Goal: Find specific page/section: Find specific page/section

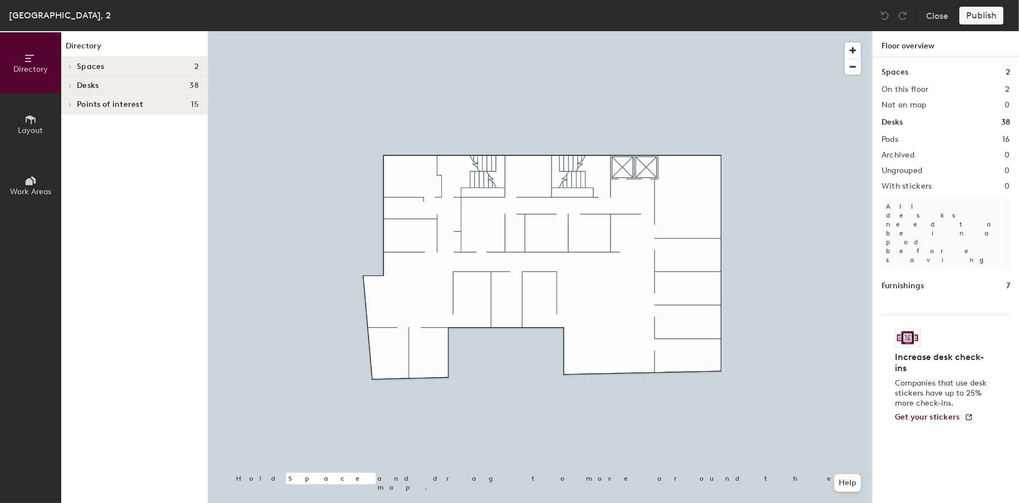
click at [147, 86] on h4 "Desks 38" at bounding box center [138, 85] width 122 height 9
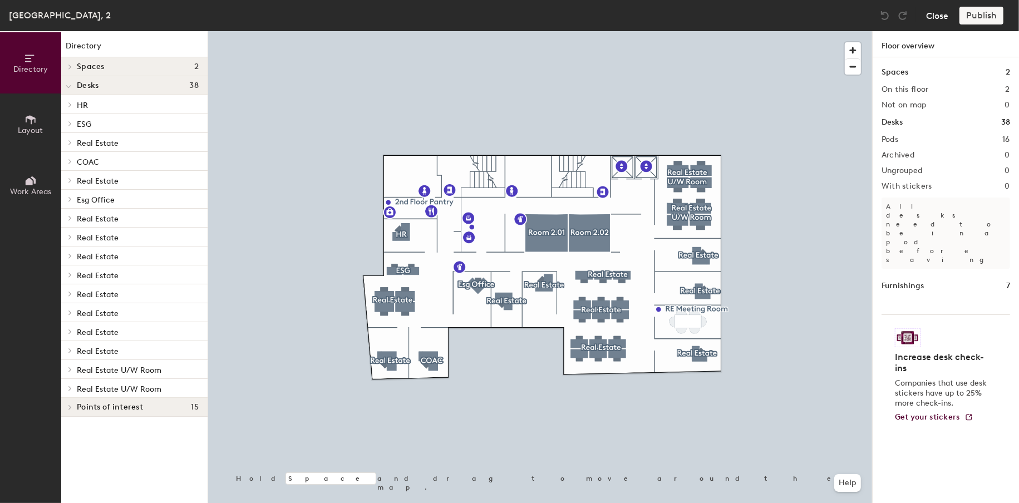
click at [940, 16] on button "Close" at bounding box center [937, 16] width 22 height 18
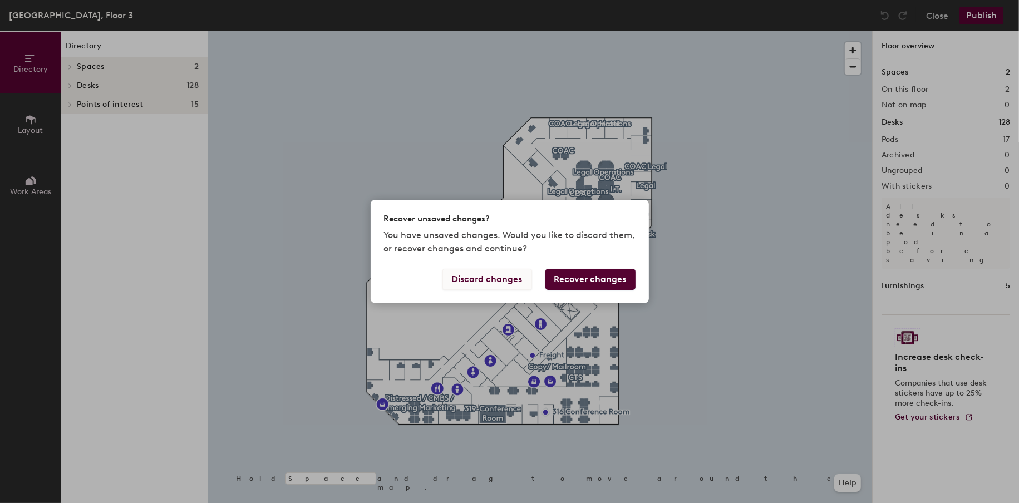
click at [508, 281] on button "Discard changes" at bounding box center [487, 279] width 90 height 21
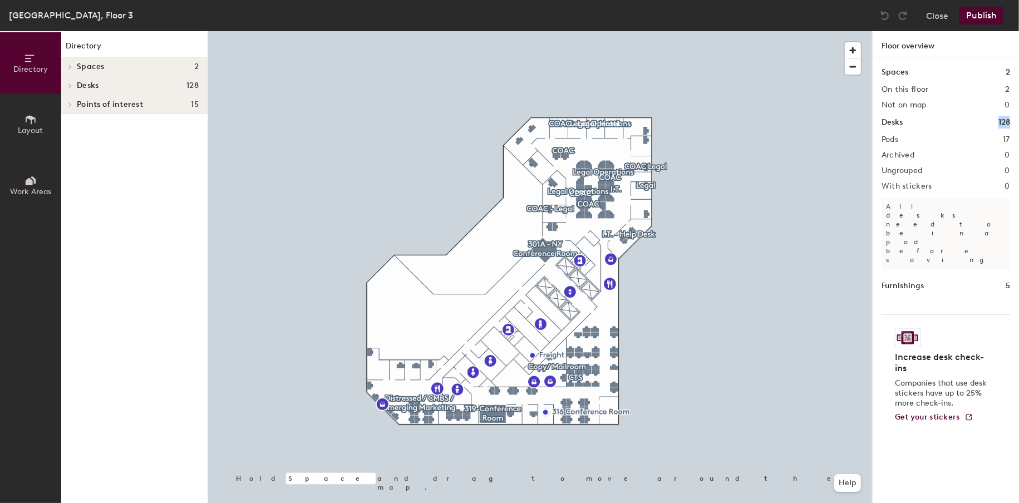
drag, startPoint x: 995, startPoint y: 123, endPoint x: 1019, endPoint y: 123, distance: 23.4
click at [1018, 123] on div "Spaces 2 On this floor 2 Not on map 0 Desks 128 Pods 17 Archived 0 Ungrouped 0 …" at bounding box center [945, 293] width 146 height 472
click at [97, 79] on div "Desks 128" at bounding box center [134, 85] width 146 height 19
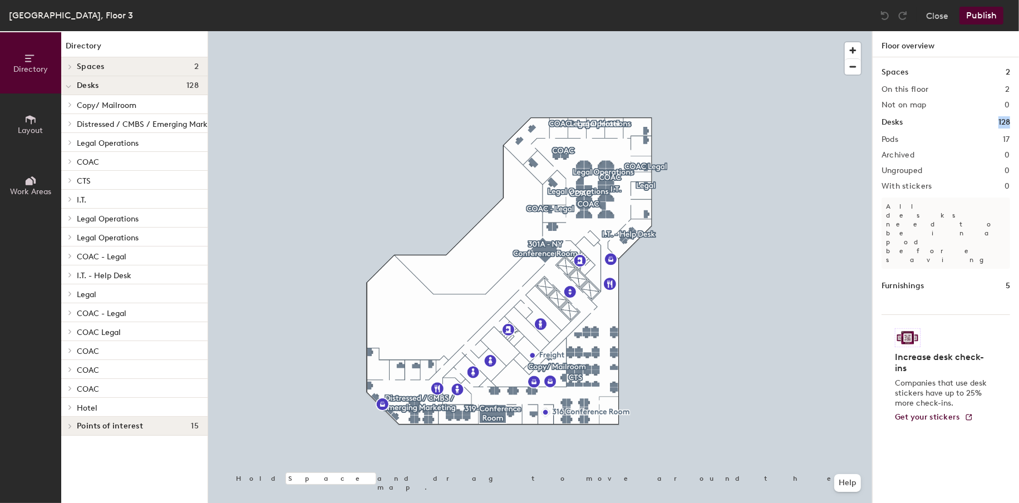
click at [116, 103] on span "Copy/ Mailroom" at bounding box center [107, 105] width 60 height 9
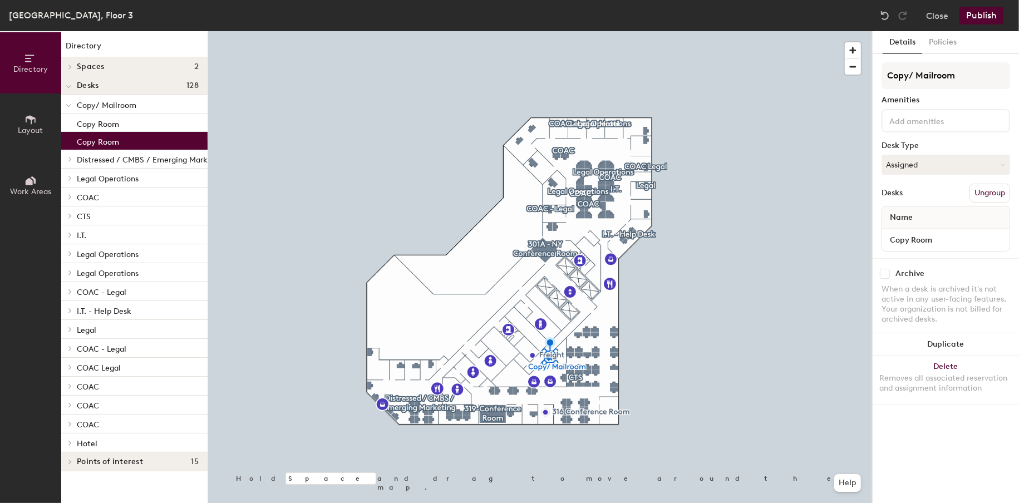
click at [128, 144] on div "Copy Room" at bounding box center [134, 141] width 146 height 18
click at [145, 110] on p "Copy/ Mailroom" at bounding box center [138, 104] width 122 height 14
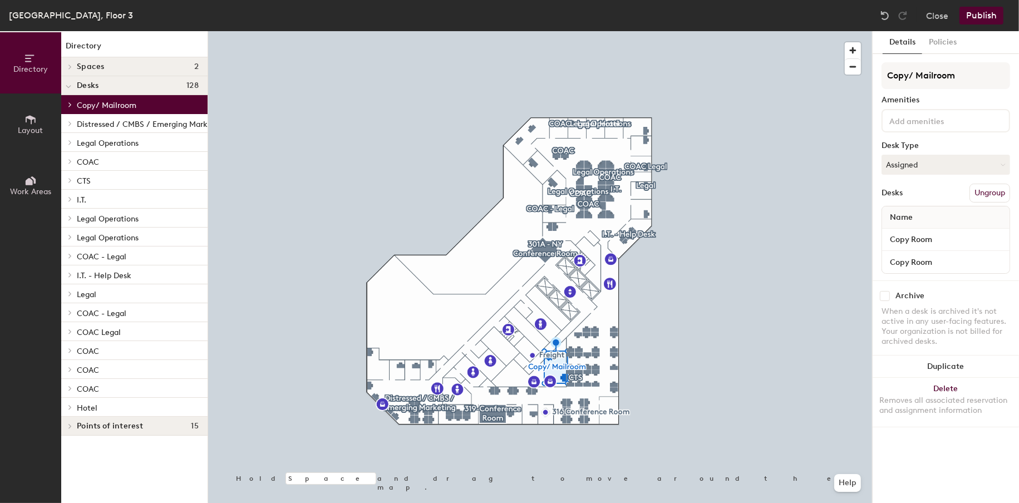
click at [149, 124] on span "Distressed / CMBS / Emerging Marketing" at bounding box center [152, 124] width 150 height 9
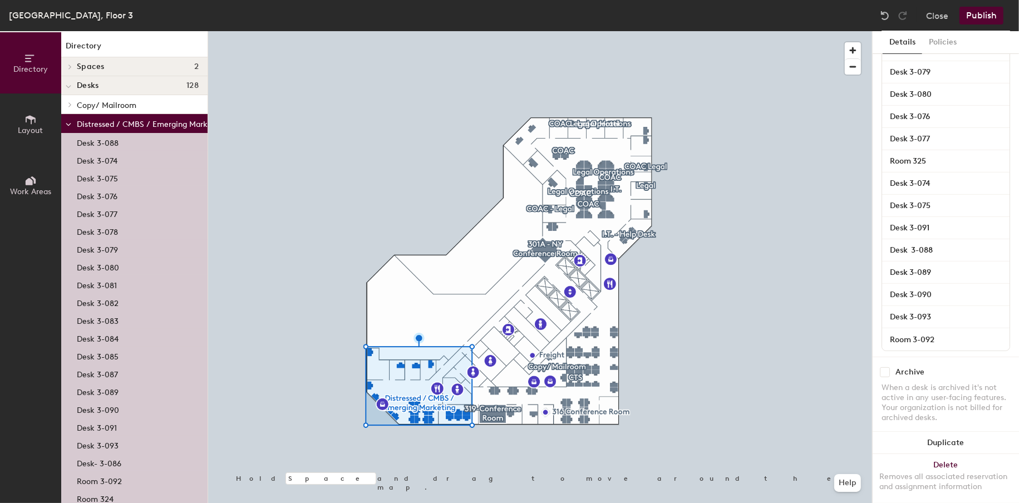
scroll to position [421, 0]
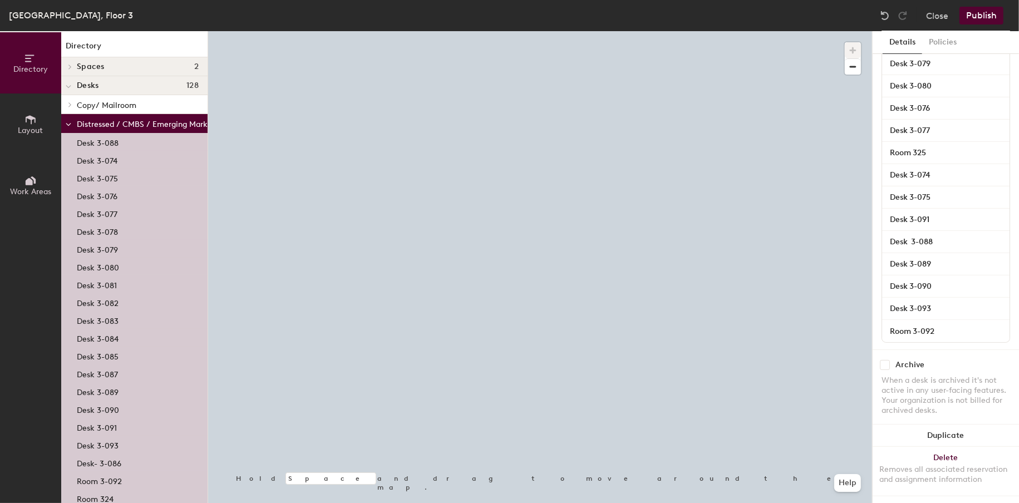
click at [179, 100] on p "Copy/ Mailroom" at bounding box center [138, 104] width 122 height 14
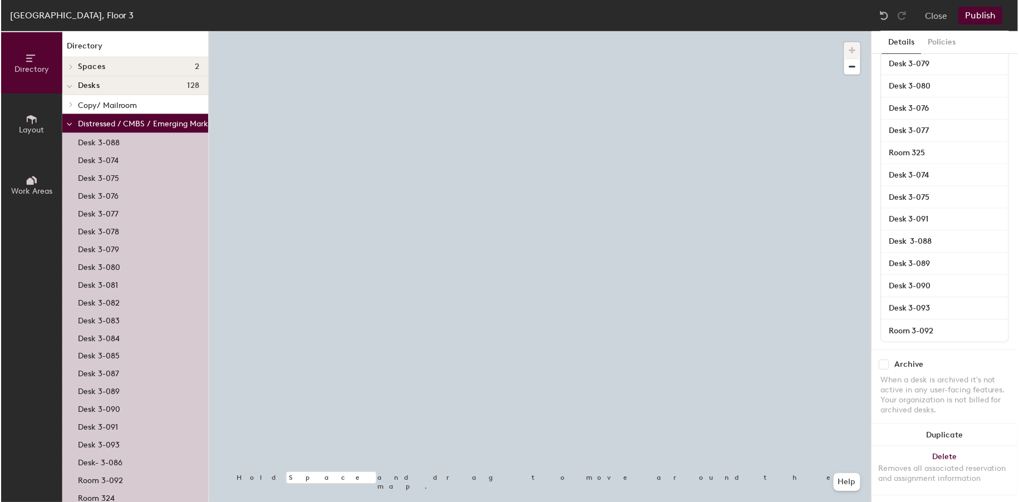
scroll to position [0, 0]
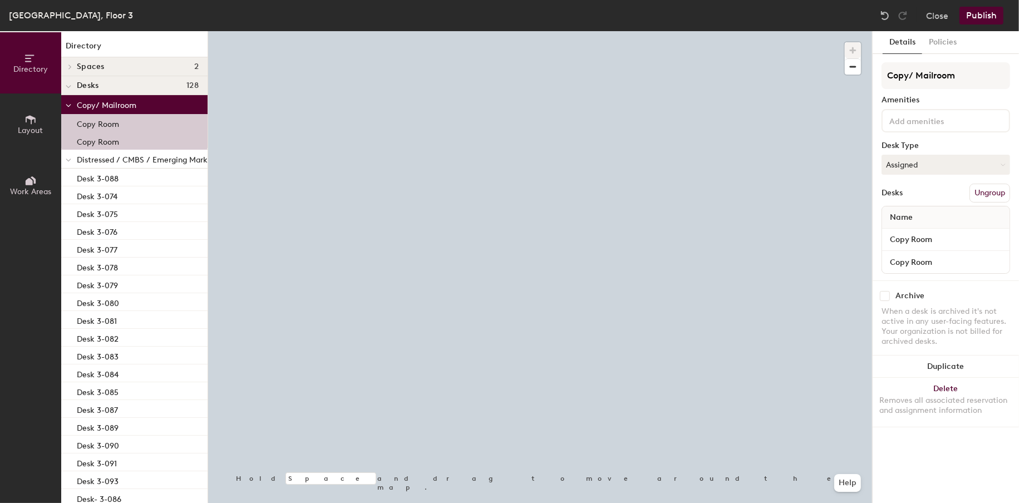
click at [116, 98] on p "Copy/ Mailroom" at bounding box center [138, 104] width 122 height 14
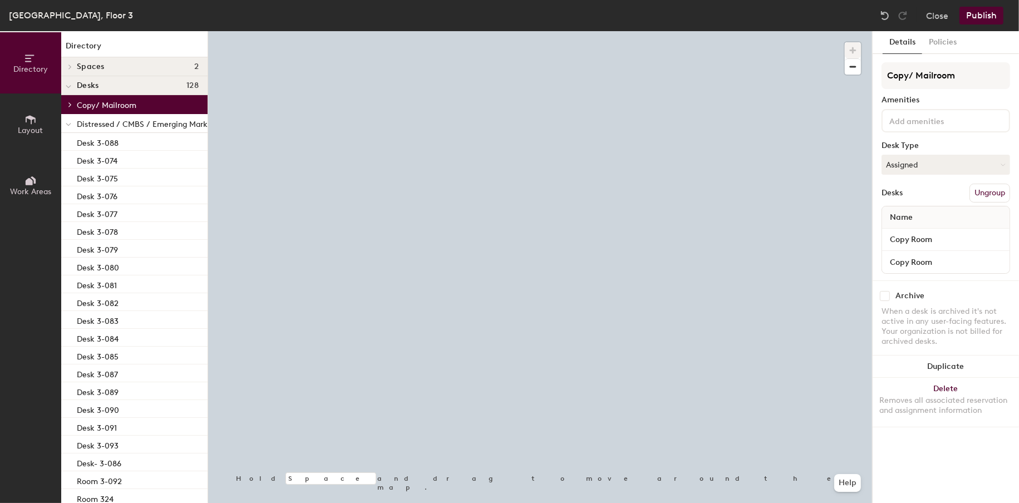
click at [87, 113] on div "Copy/ Mailroom Copy Room Copy Room Distressed / CMBS / Emerging Marketing Desk …" at bounding box center [134, 469] width 146 height 749
click at [88, 118] on p "Distressed / CMBS / Emerging Marketing" at bounding box center [152, 123] width 150 height 14
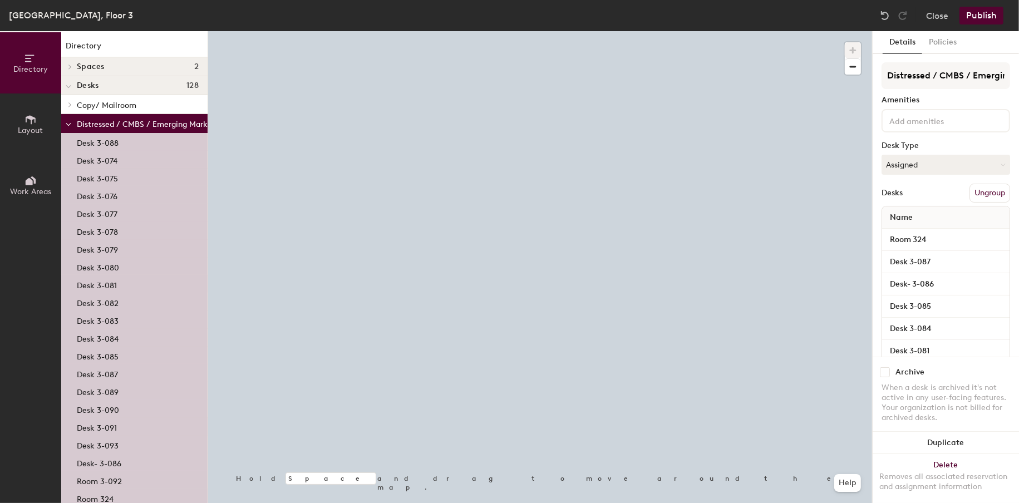
click at [89, 126] on span "Distressed / CMBS / Emerging Marketing" at bounding box center [152, 124] width 150 height 9
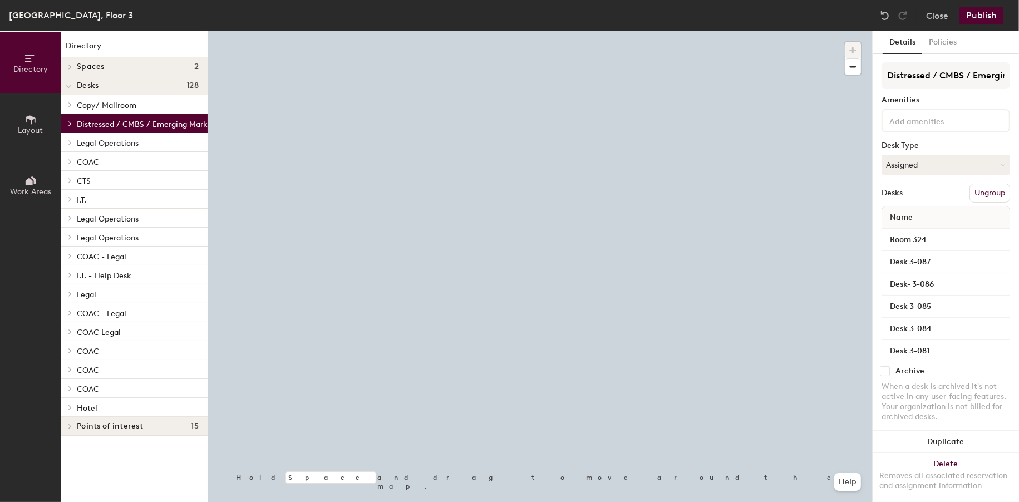
click at [119, 90] on div "Desks 128" at bounding box center [134, 85] width 146 height 19
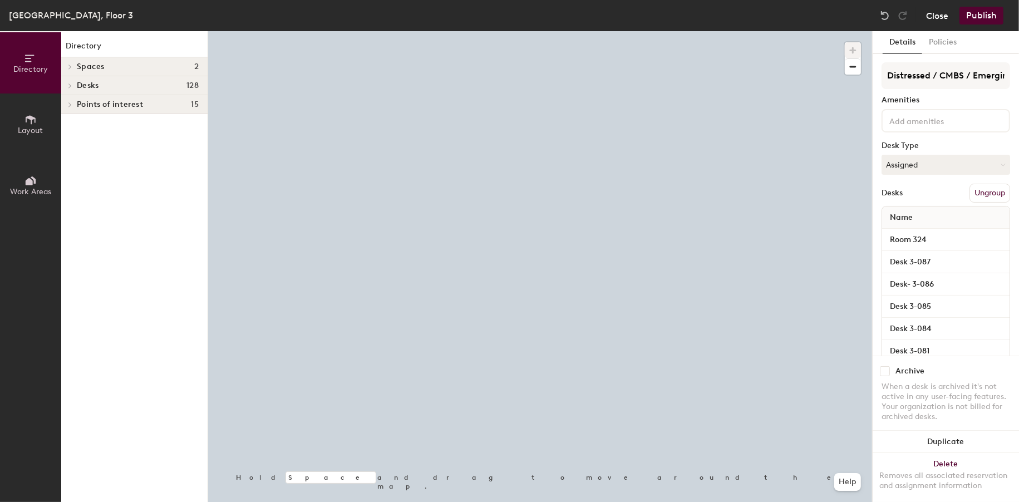
click at [932, 21] on button "Close" at bounding box center [937, 16] width 22 height 18
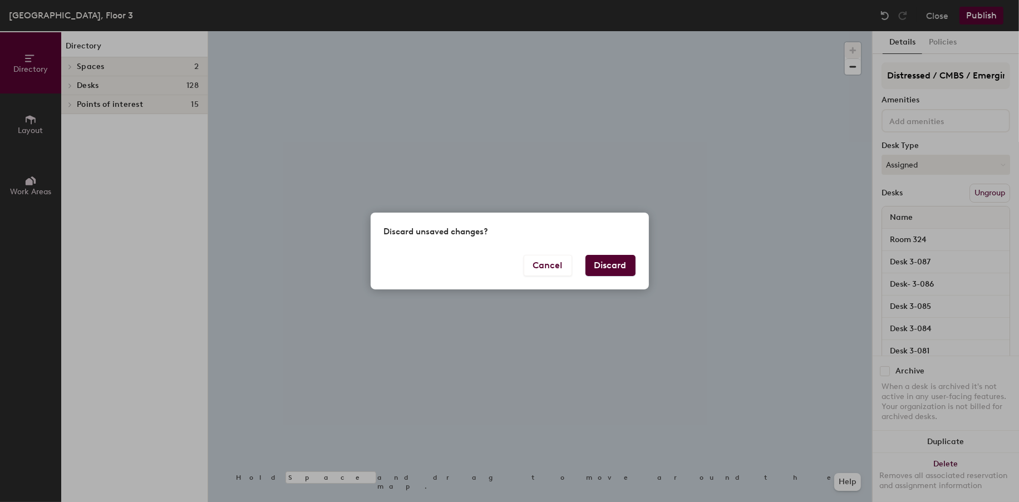
click at [611, 264] on button "Discard" at bounding box center [610, 265] width 50 height 21
